Goal: Download file/media

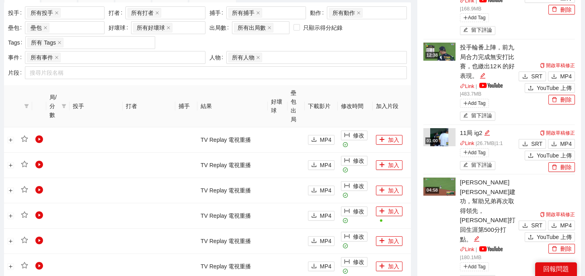
scroll to position [360, 0]
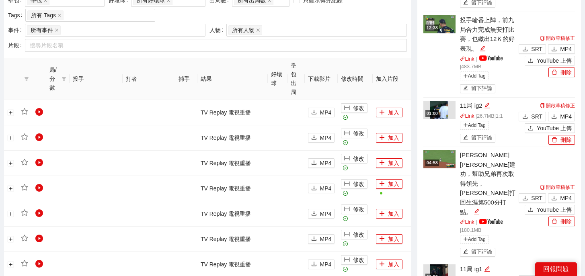
click at [557, 276] on button "MP4" at bounding box center [561, 281] width 27 height 10
click at [564, 112] on span "MP4" at bounding box center [566, 116] width 12 height 9
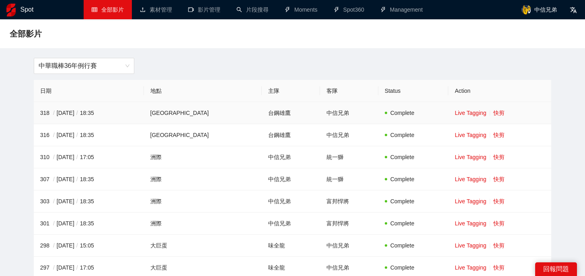
click at [494, 117] on td "Live Tagging 快剪" at bounding box center [500, 113] width 103 height 22
click at [494, 115] on link "快剪" at bounding box center [499, 113] width 11 height 6
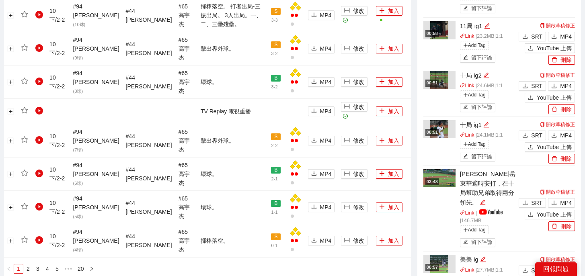
scroll to position [862, 0]
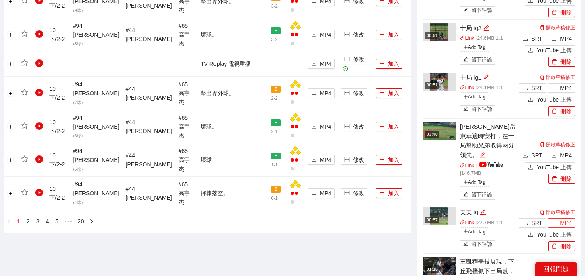
click at [568, 219] on span "MP4" at bounding box center [566, 223] width 12 height 9
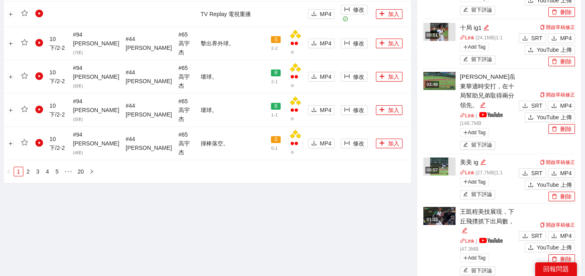
scroll to position [916, 0]
